Goal: Navigation & Orientation: Understand site structure

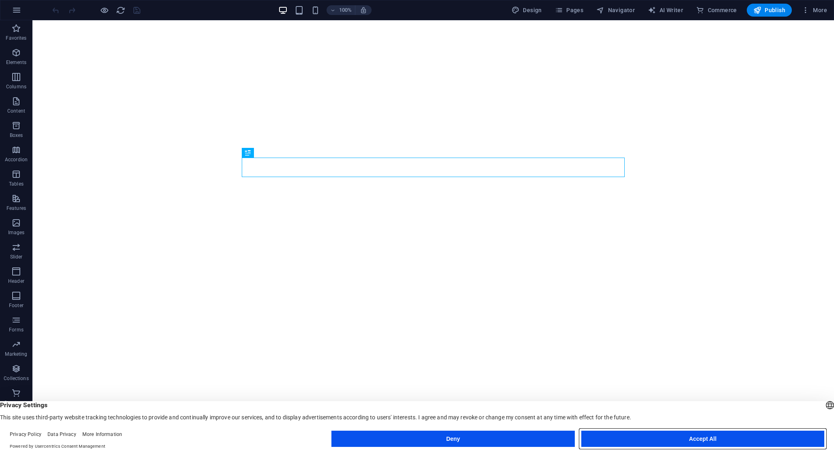
click at [652, 440] on button "Accept All" at bounding box center [702, 439] width 243 height 16
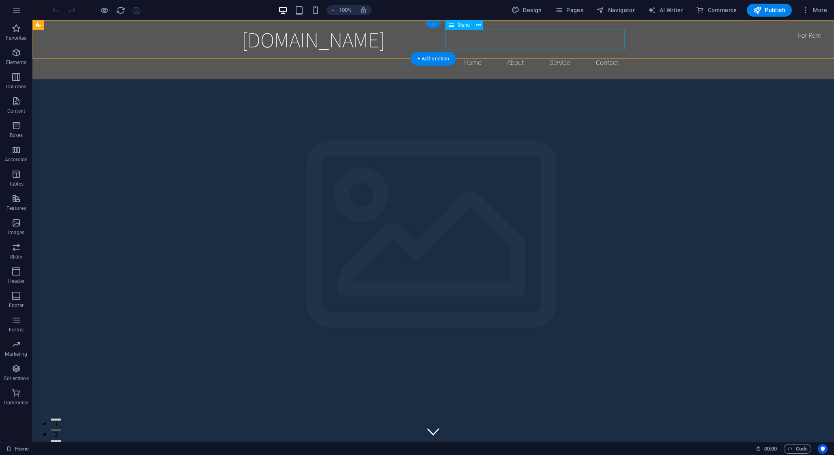
click at [477, 52] on nav "Home About Service Contact" at bounding box center [433, 62] width 383 height 20
click at [21, 12] on icon "button" at bounding box center [17, 10] width 10 height 10
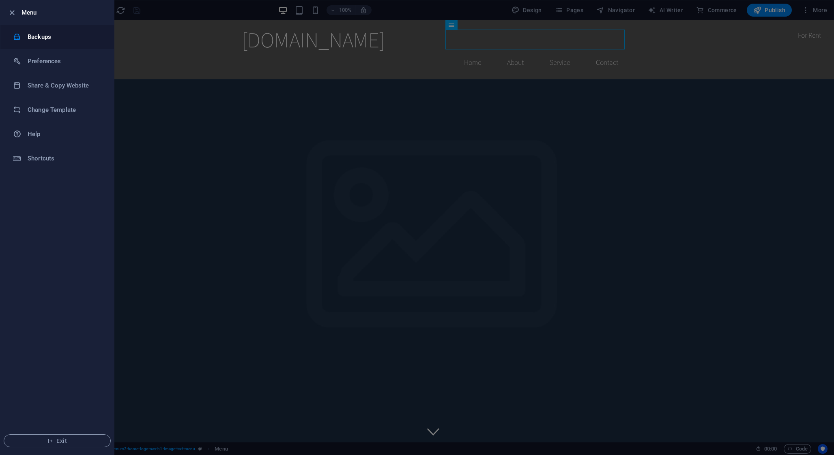
click at [34, 39] on h6 "Backups" at bounding box center [65, 37] width 75 height 10
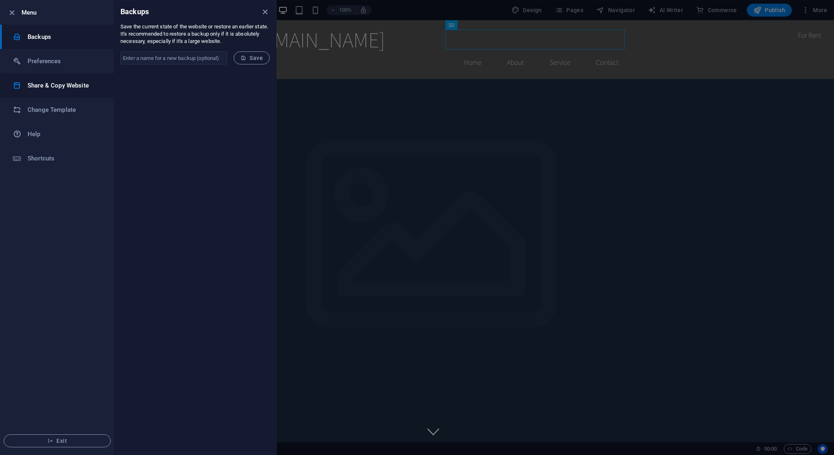
click at [59, 84] on h6 "Share & Copy Website" at bounding box center [65, 86] width 75 height 10
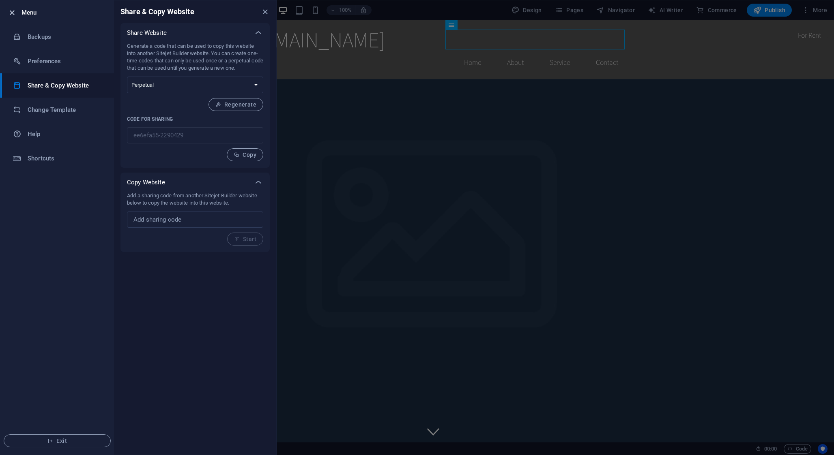
click at [11, 15] on icon "button" at bounding box center [11, 12] width 9 height 9
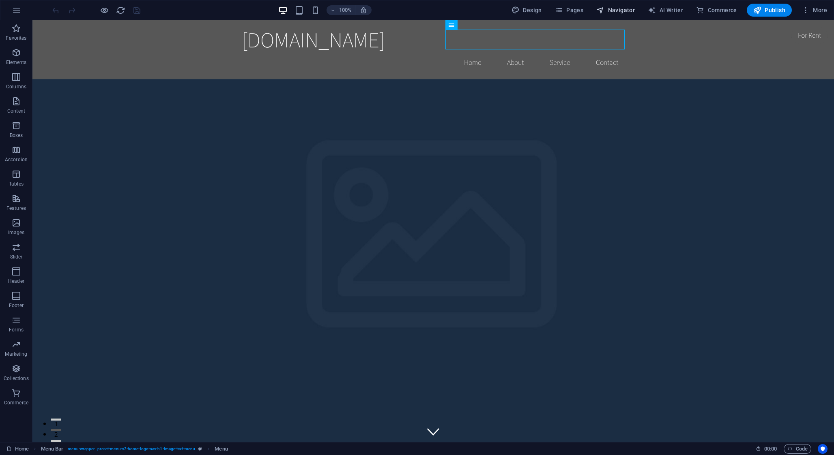
drag, startPoint x: 668, startPoint y: 14, endPoint x: 633, endPoint y: 16, distance: 34.9
click at [637, 17] on div "100% Design Pages Navigator AI Writer Commerce Publish More" at bounding box center [416, 9] width 833 height 19
click at [633, 16] on button "Navigator" at bounding box center [615, 10] width 45 height 13
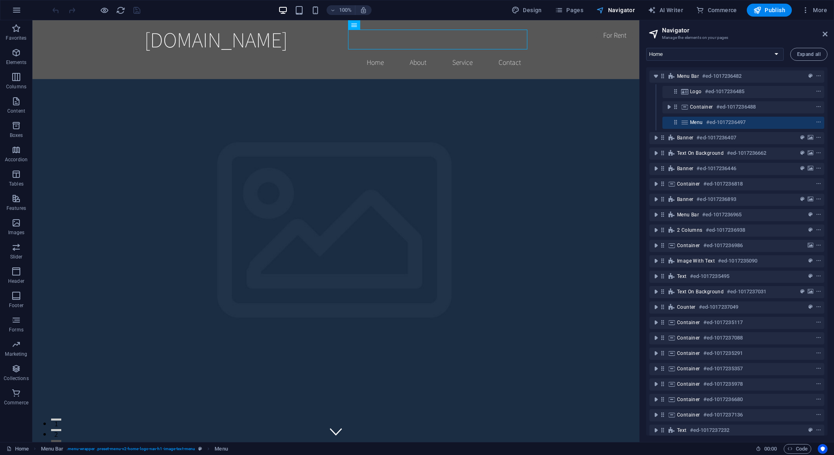
click at [620, 4] on button "Navigator" at bounding box center [615, 10] width 45 height 13
